Goal: Check status: Check status

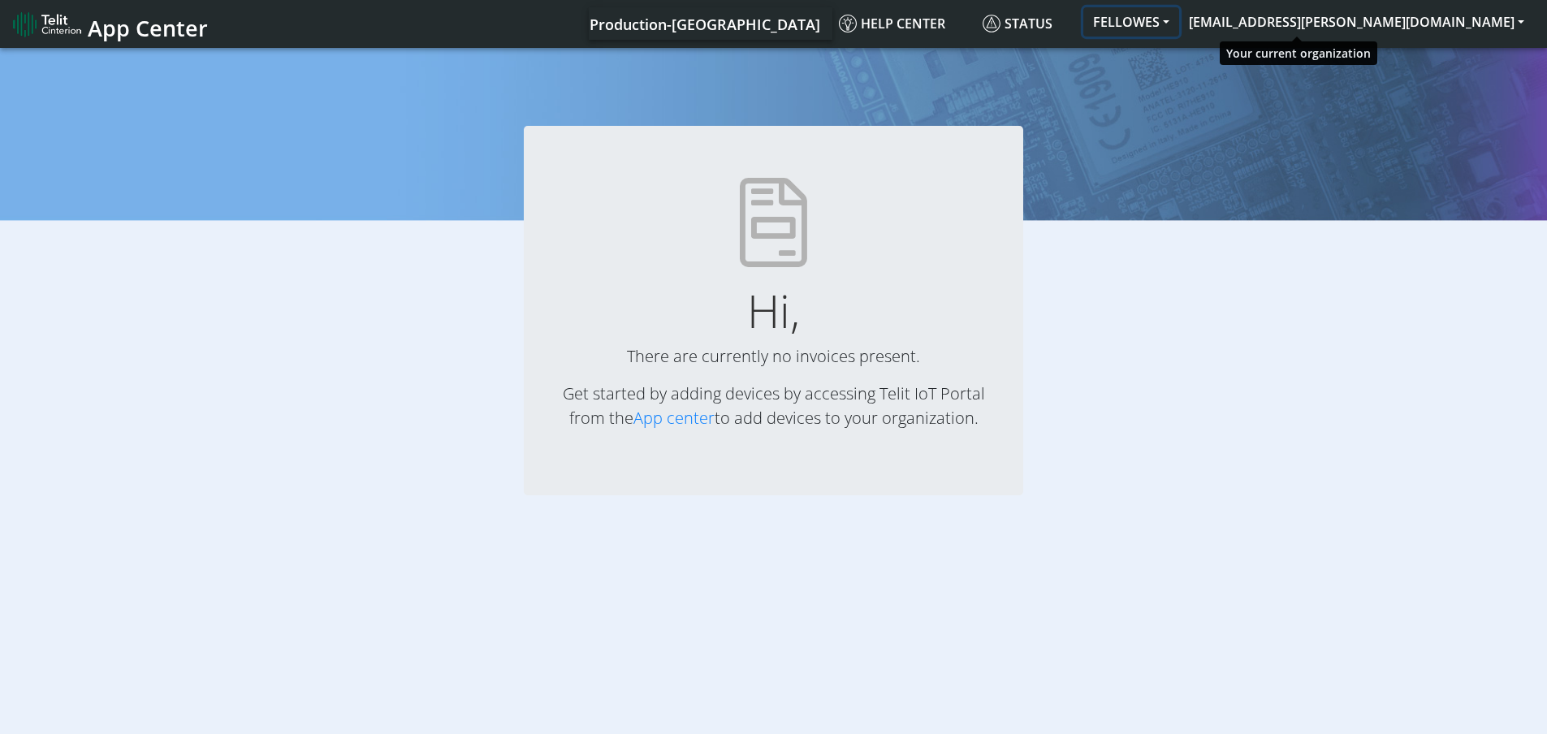
click at [1179, 20] on button "FELLOWES" at bounding box center [1131, 21] width 96 height 29
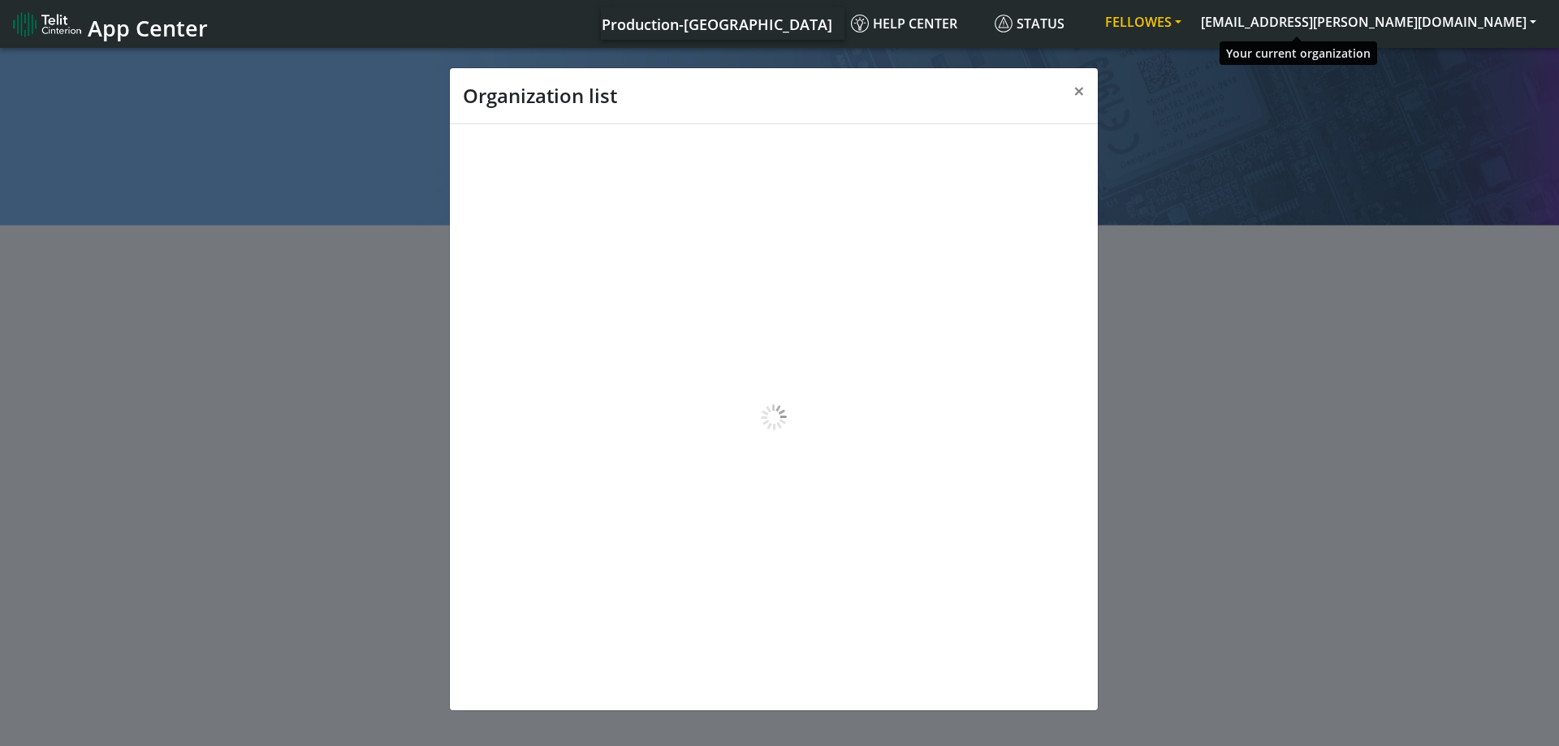
scroll to position [6, 0]
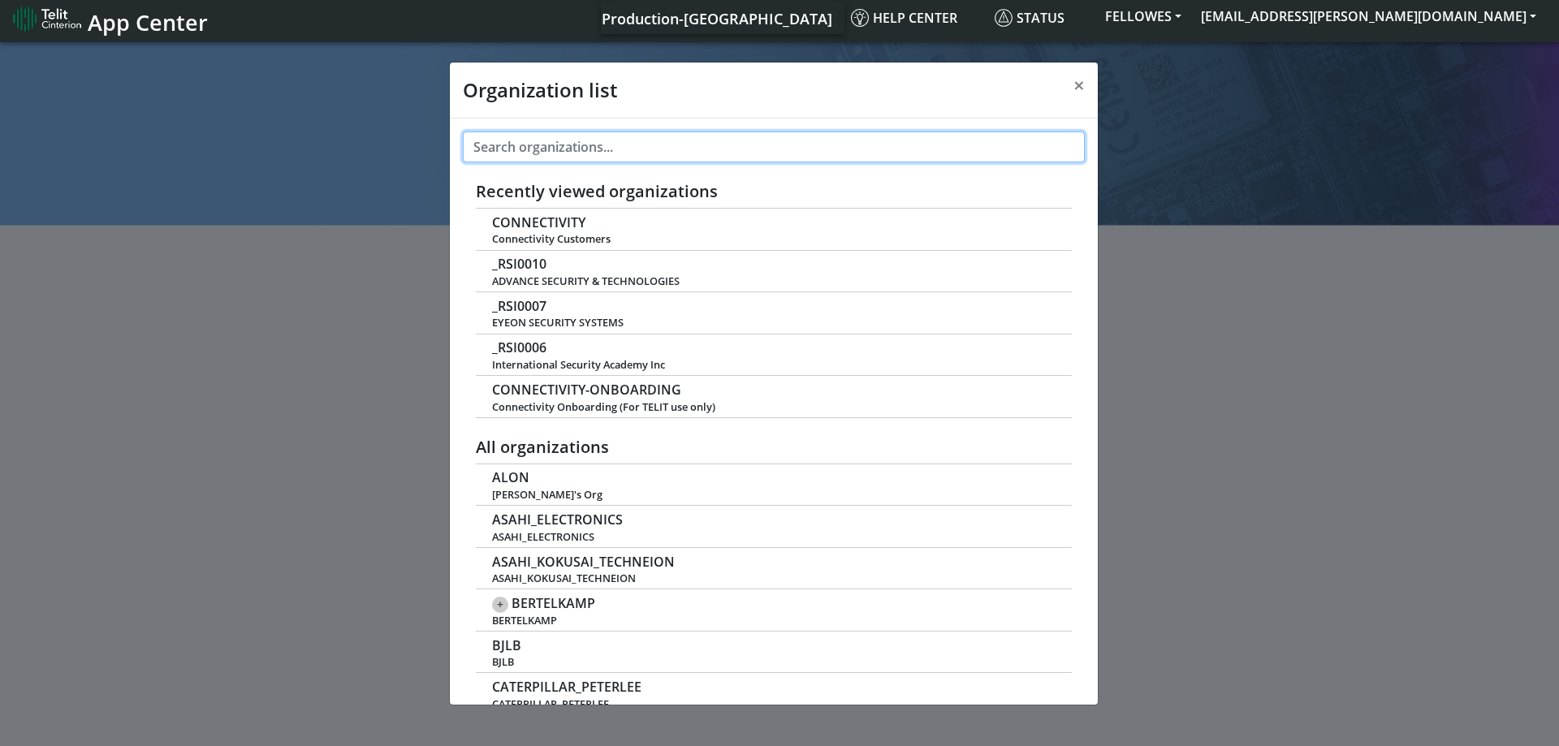
click at [533, 145] on input "text" at bounding box center [774, 147] width 622 height 31
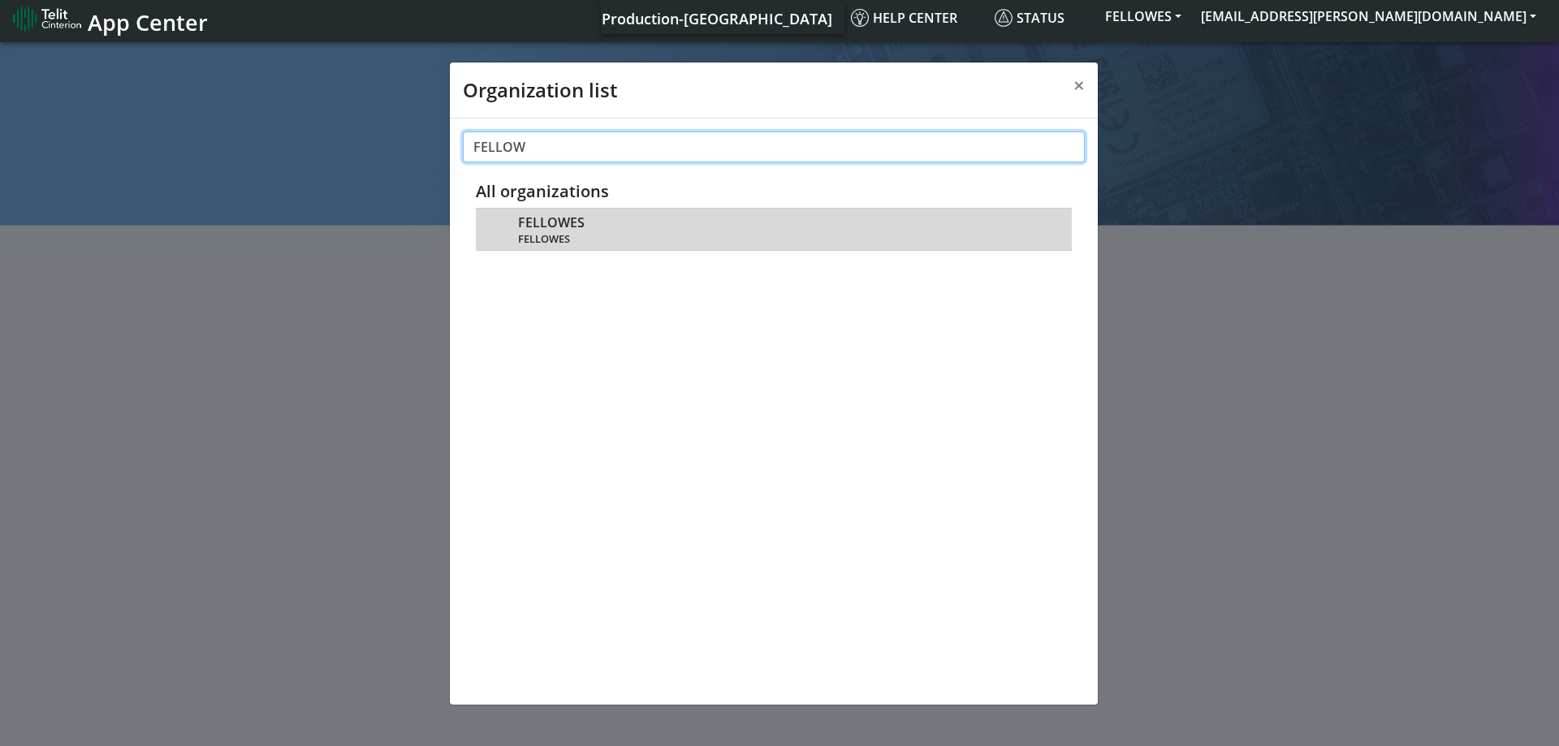
type input "FELLOW"
click at [550, 219] on span "FELLOWES" at bounding box center [551, 222] width 67 height 15
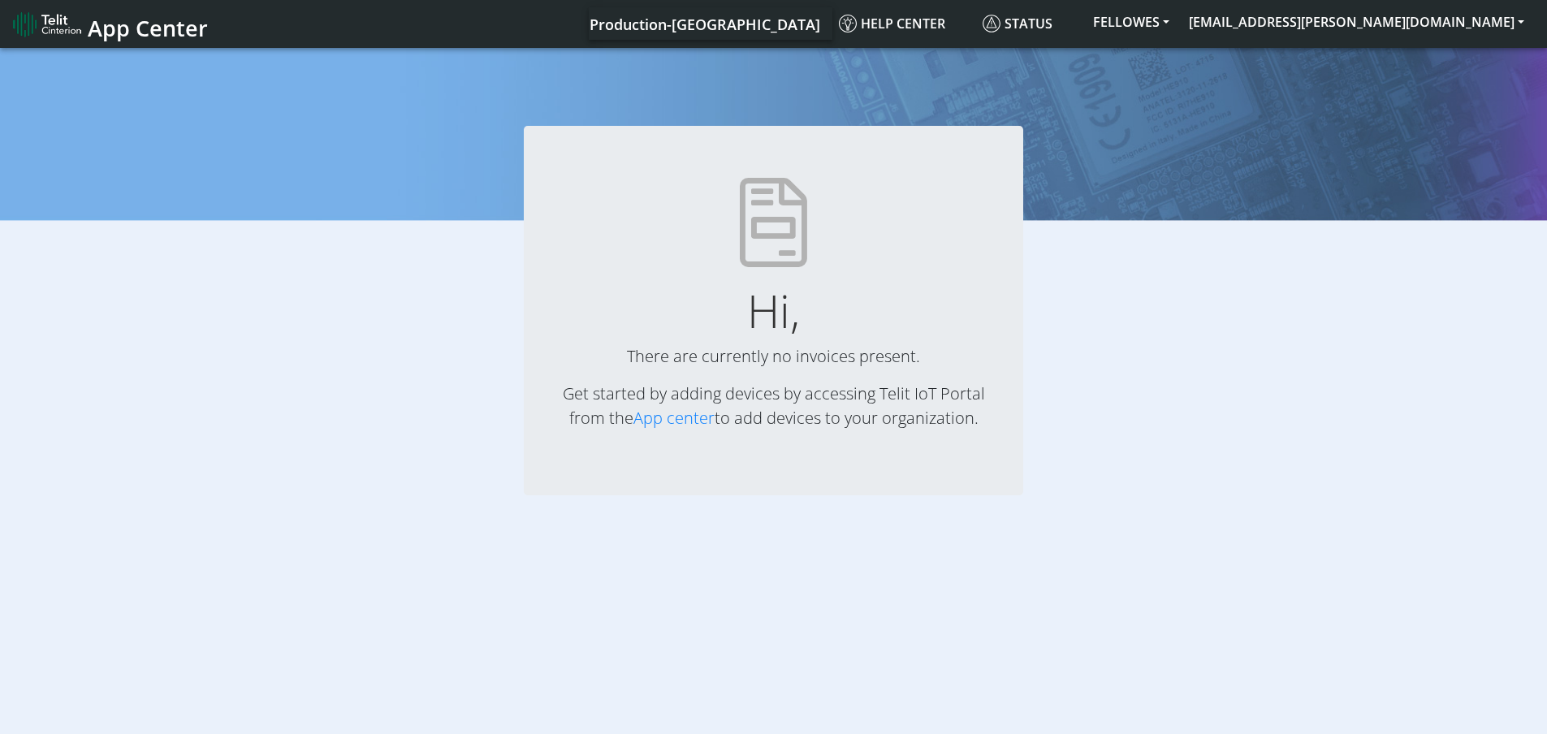
click at [1086, 105] on div "Hi, There are currently no invoices present. Get started by adding devices by a…" at bounding box center [773, 283] width 1571 height 477
click at [1179, 23] on button "FELLOWES" at bounding box center [1131, 21] width 96 height 29
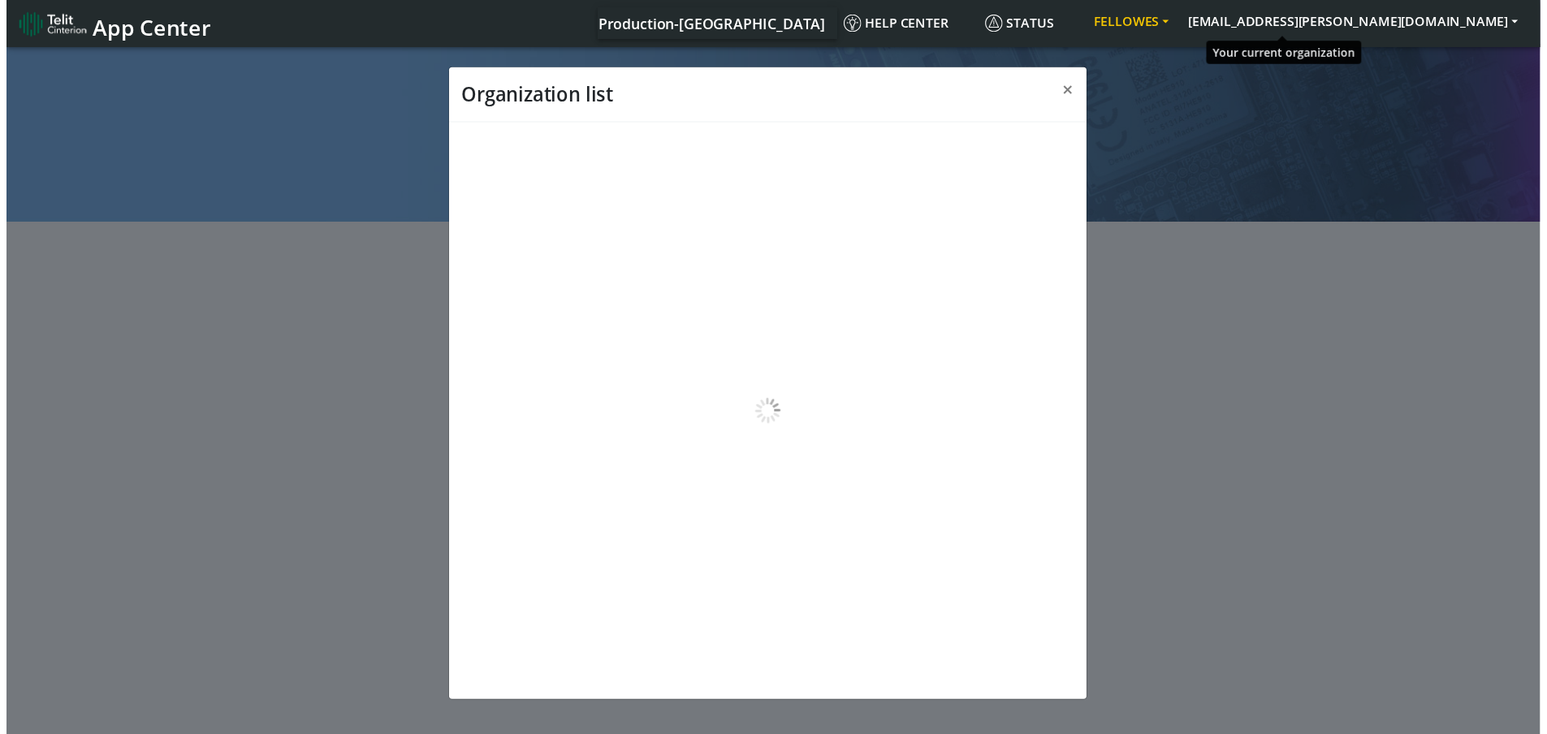
scroll to position [6, 0]
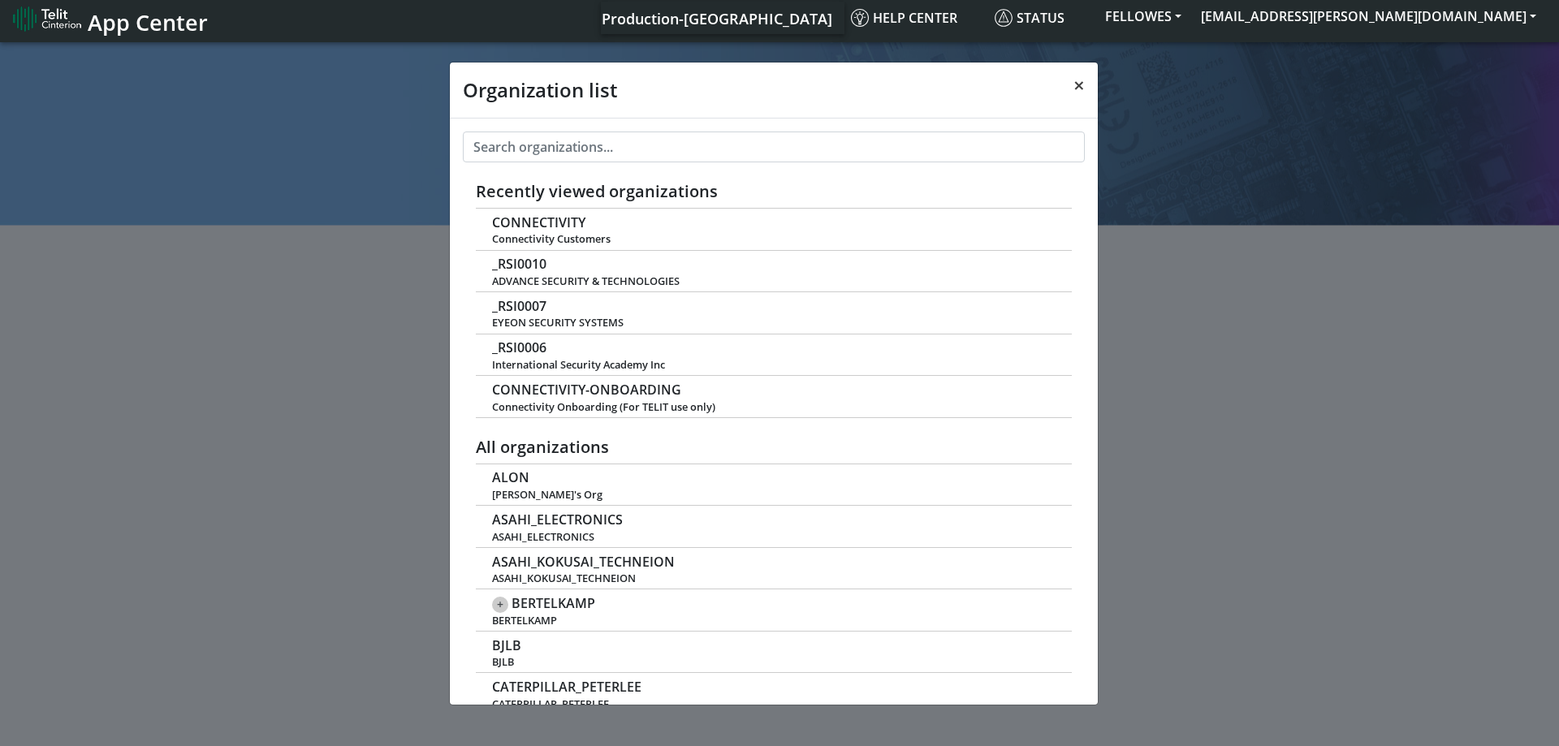
click at [1067, 83] on button "×" at bounding box center [1078, 85] width 37 height 45
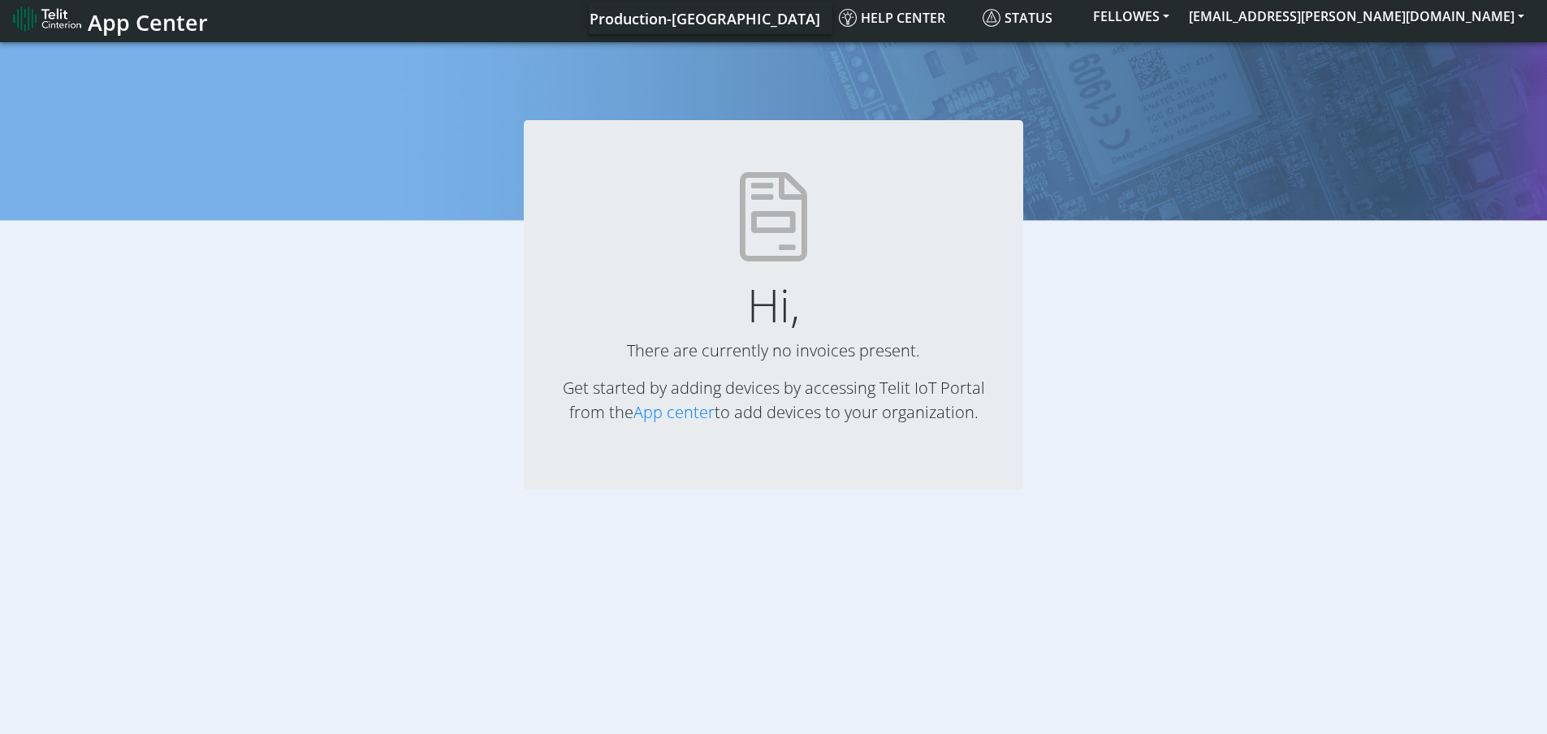
click at [136, 11] on span "App Center" at bounding box center [148, 22] width 120 height 30
